Goal: Task Accomplishment & Management: Manage account settings

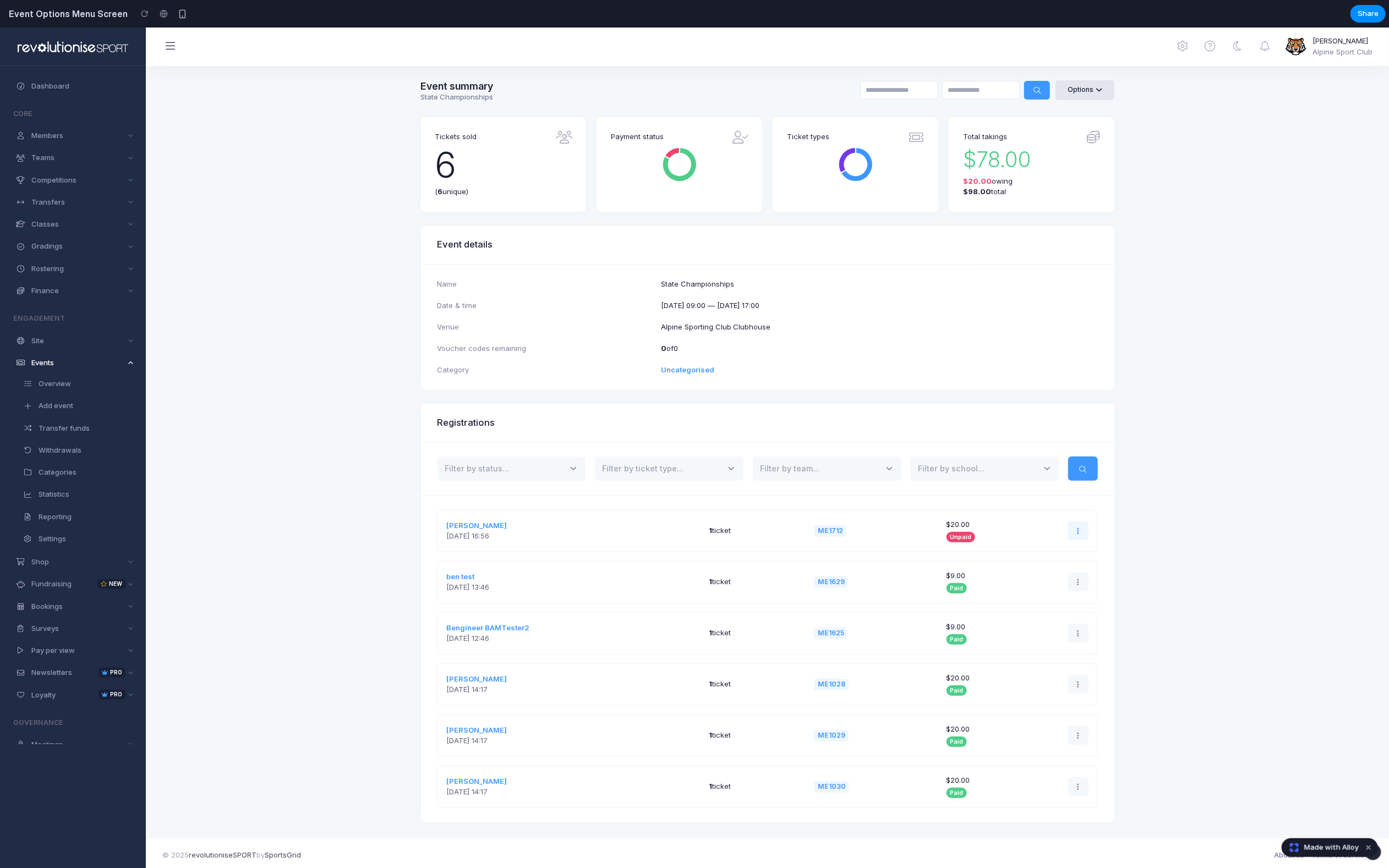
click at [1072, 525] on link at bounding box center [1079, 531] width 21 height 19
click at [1075, 89] on link "Options" at bounding box center [1085, 89] width 59 height 20
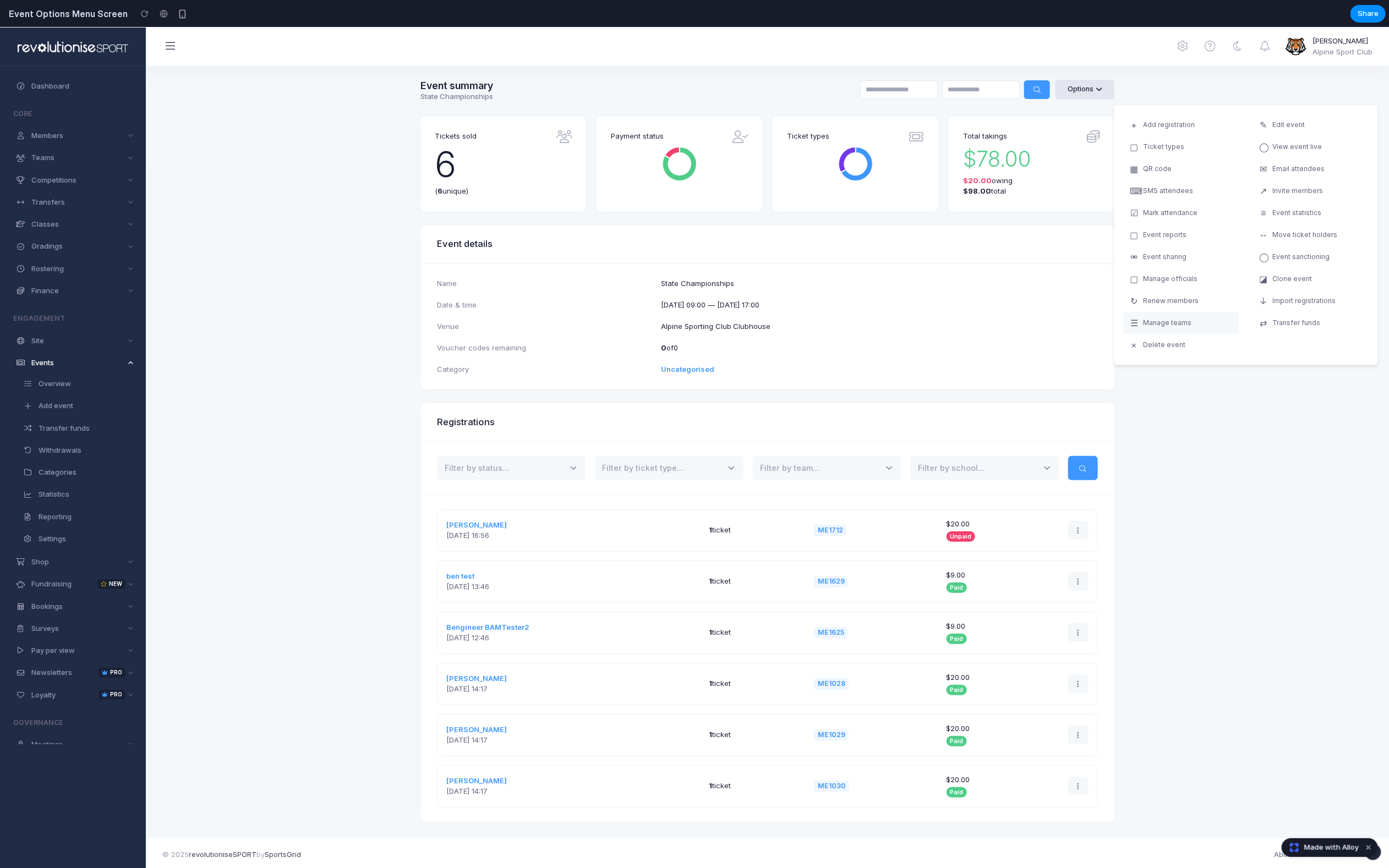
click at [1183, 321] on span "Manage teams" at bounding box center [1167, 322] width 48 height 10
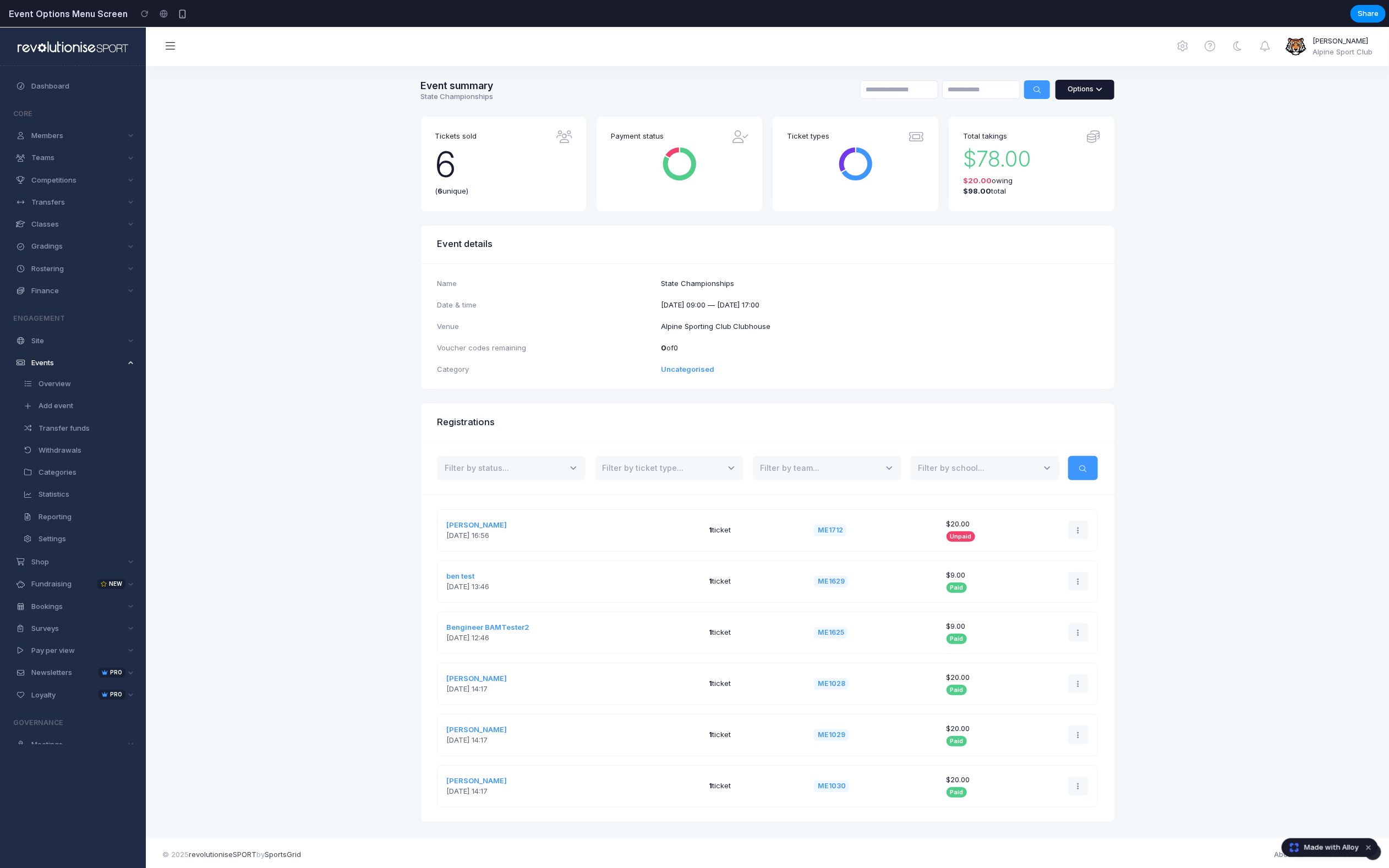
click at [1080, 86] on link "Options" at bounding box center [1085, 89] width 59 height 20
